Goal: Information Seeking & Learning: Learn about a topic

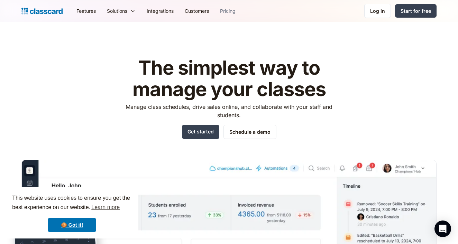
click at [229, 10] on link "Pricing" at bounding box center [228, 11] width 27 height 16
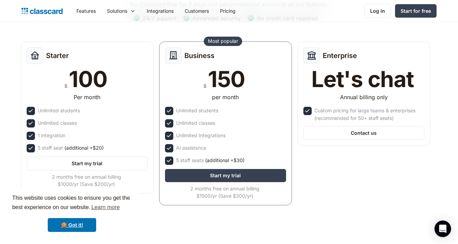
scroll to position [89, 0]
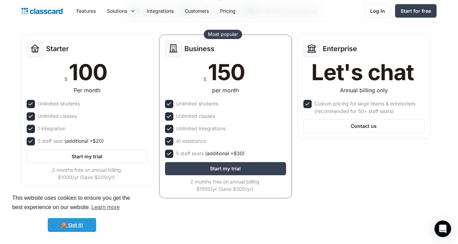
click at [81, 224] on link "🍪 Got it!" at bounding box center [72, 225] width 48 height 14
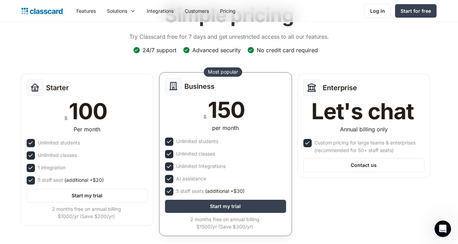
scroll to position [50, 0]
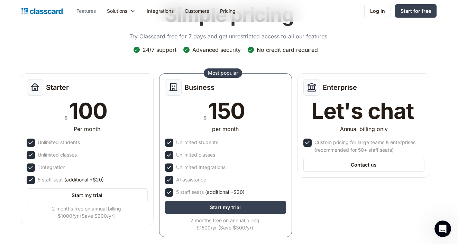
drag, startPoint x: 238, startPoint y: 104, endPoint x: 91, endPoint y: 12, distance: 173.5
click at [91, 12] on link "Features" at bounding box center [86, 11] width 30 height 16
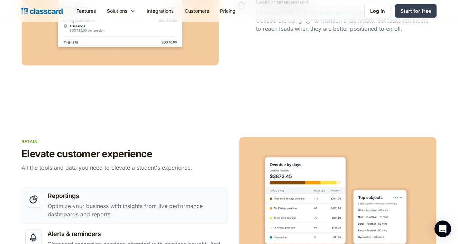
scroll to position [1021, 0]
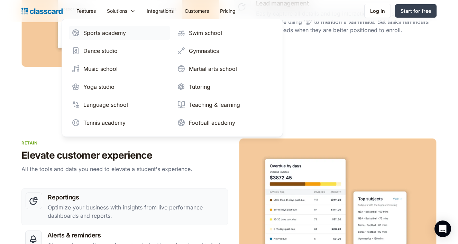
click at [111, 34] on div "Sports academy" at bounding box center [104, 33] width 43 height 8
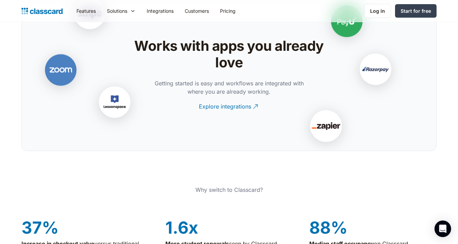
scroll to position [1462, 0]
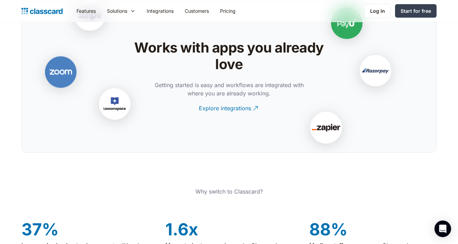
click at [319, 142] on img at bounding box center [325, 129] width 69 height 69
